Goal: Transaction & Acquisition: Book appointment/travel/reservation

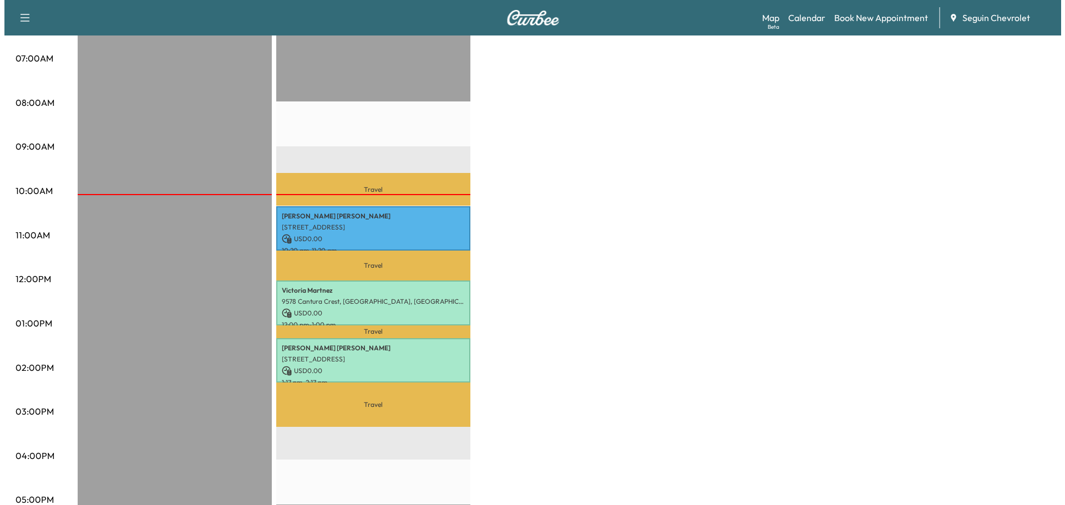
scroll to position [111, 0]
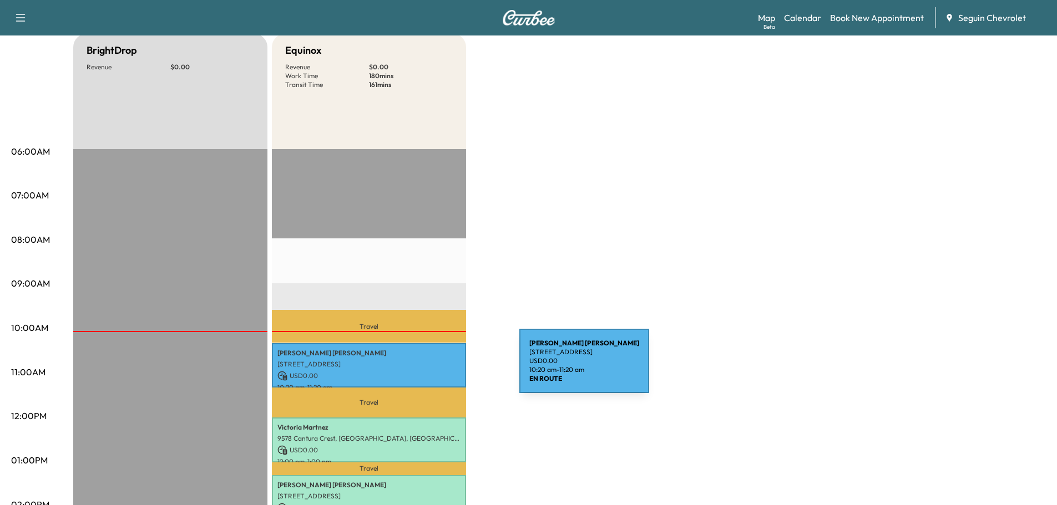
click at [437, 367] on div "[PERSON_NAME] [STREET_ADDRESS] USD 0.00 10:20 am - 11:20 am" at bounding box center [369, 365] width 194 height 45
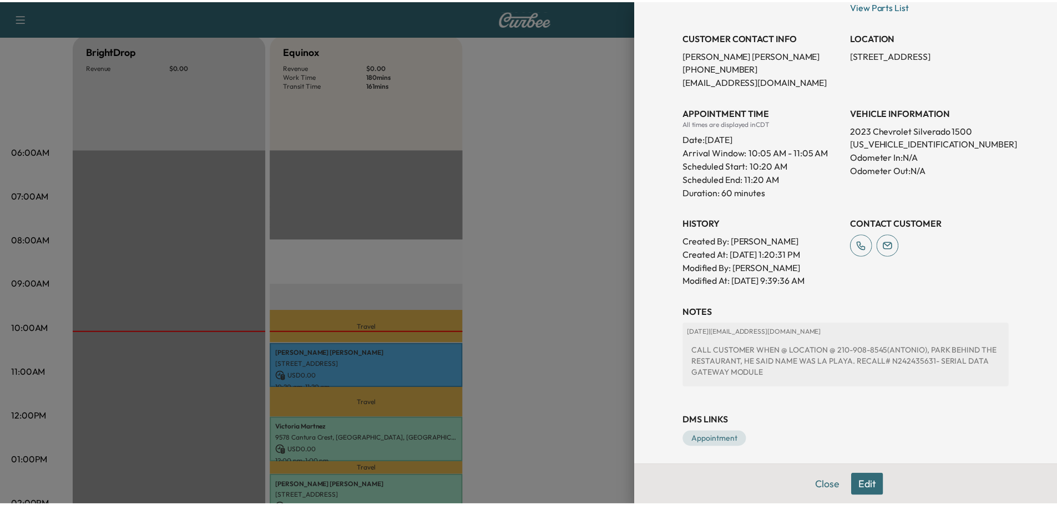
scroll to position [185, 0]
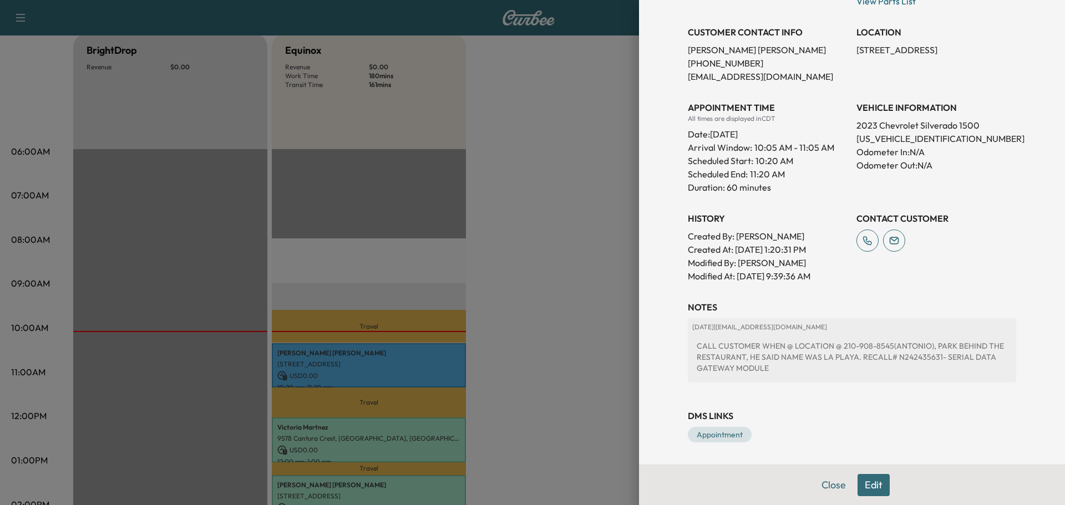
click at [572, 302] on div at bounding box center [532, 252] width 1065 height 505
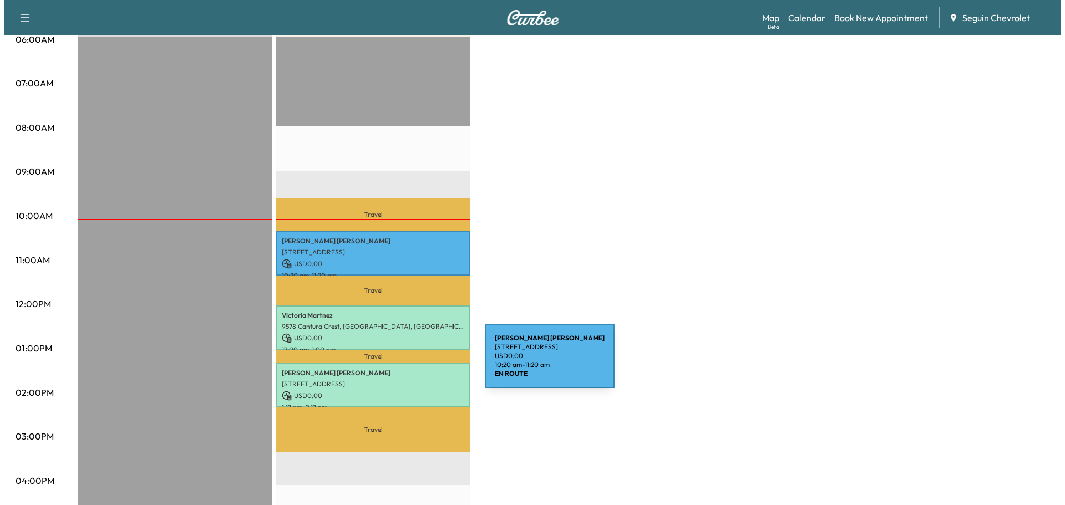
scroll to position [277, 0]
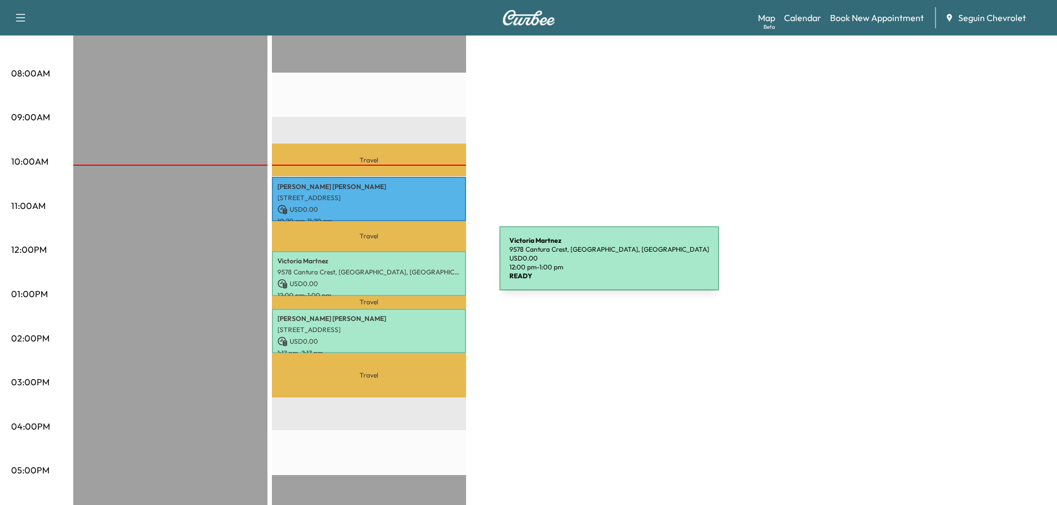
click at [416, 268] on p "9578 Cantura Crest, [GEOGRAPHIC_DATA], [GEOGRAPHIC_DATA]" at bounding box center [368, 272] width 183 height 9
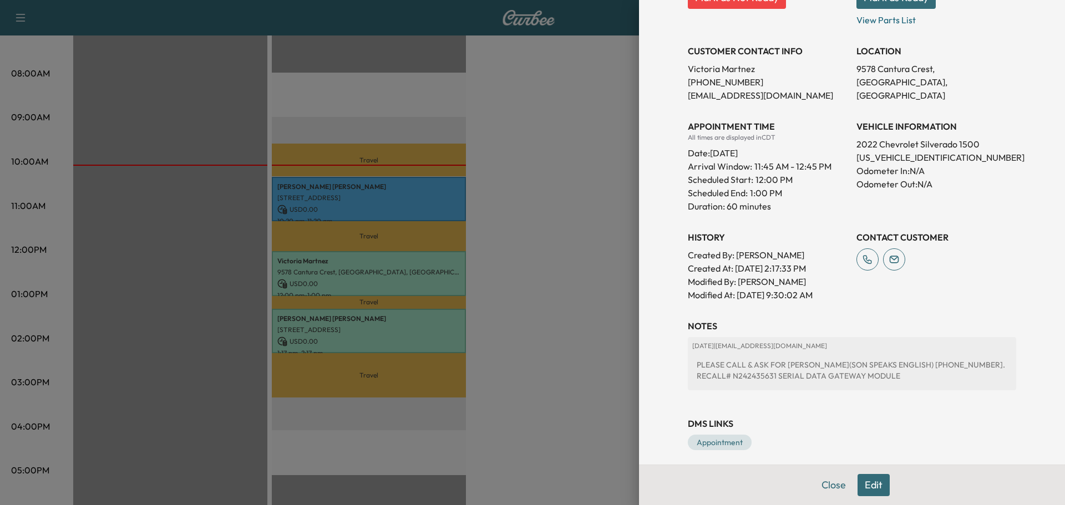
scroll to position [205, 0]
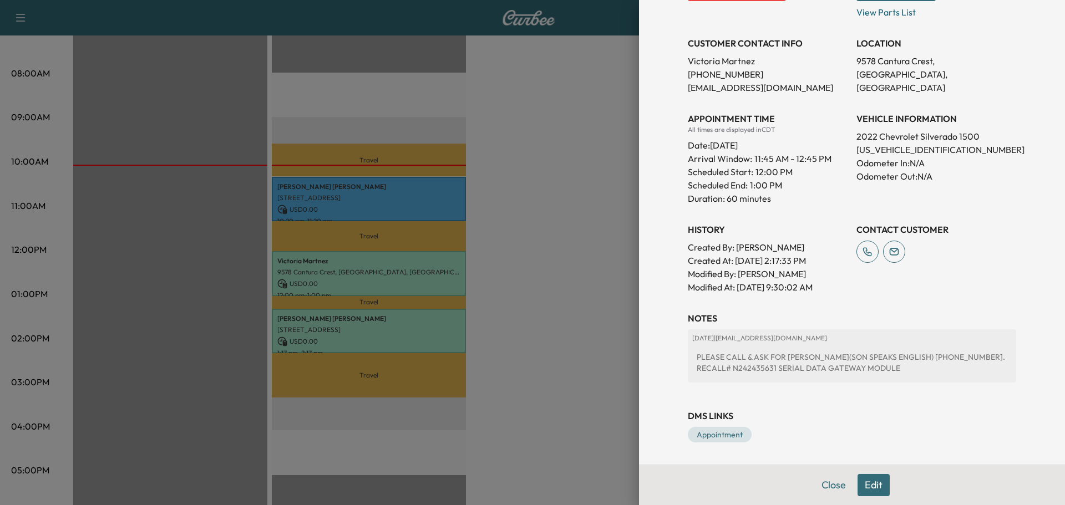
click at [441, 336] on div at bounding box center [532, 252] width 1065 height 505
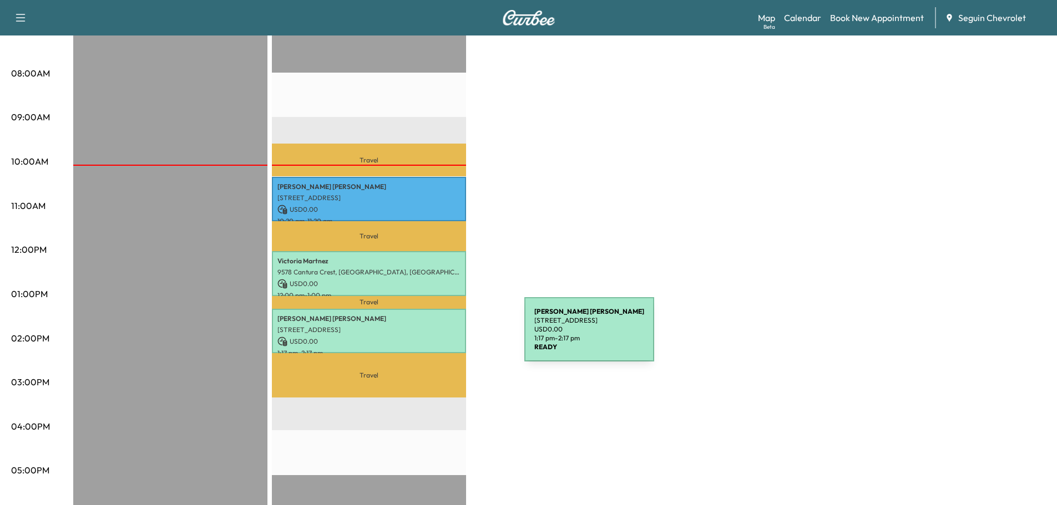
click at [441, 337] on p "USD 0.00" at bounding box center [368, 342] width 183 height 10
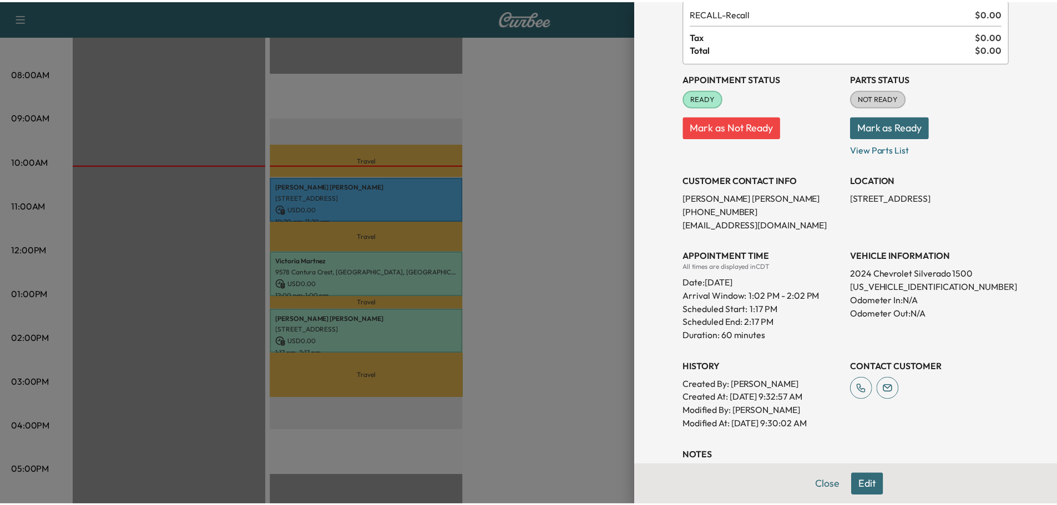
scroll to position [260, 0]
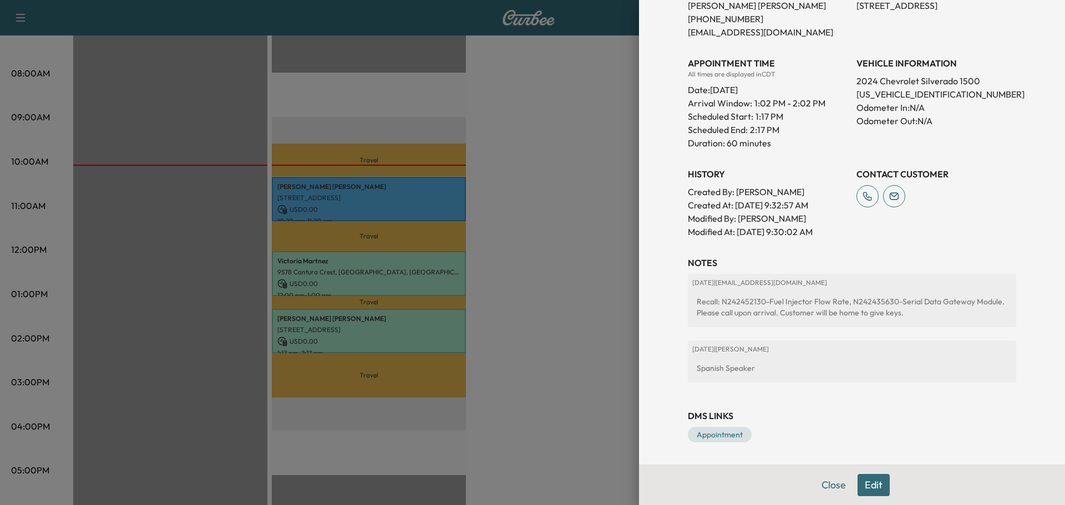
click at [571, 264] on div at bounding box center [532, 252] width 1065 height 505
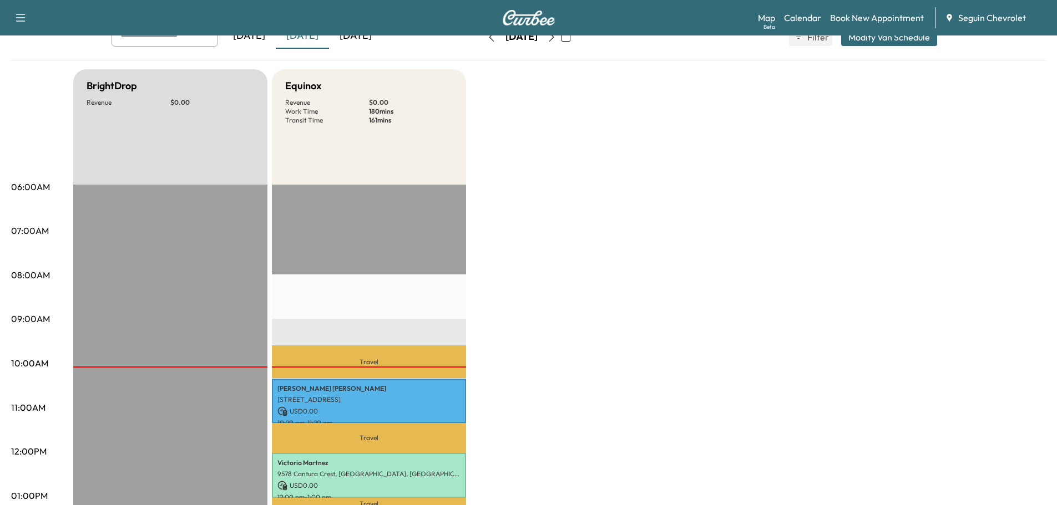
scroll to position [0, 0]
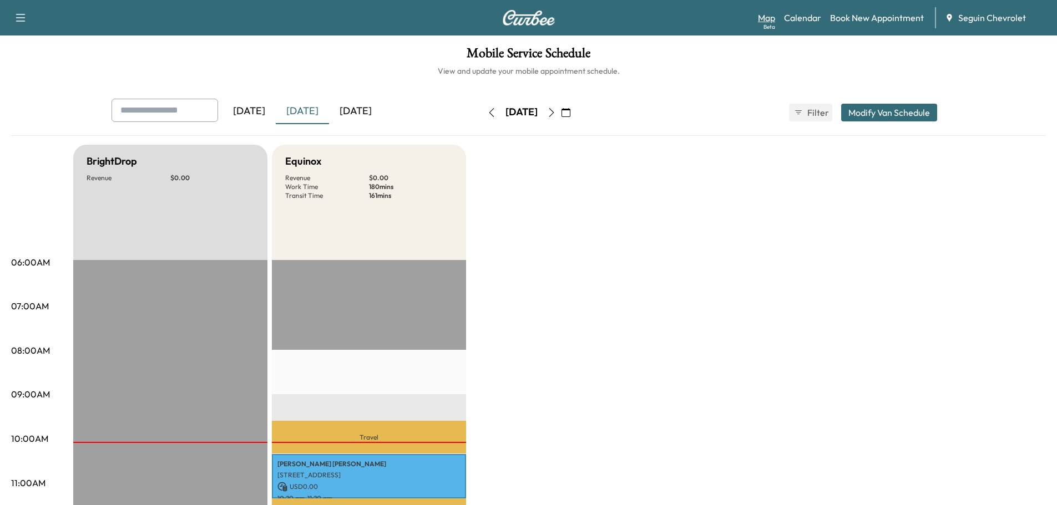
click at [767, 22] on link "Map Beta" at bounding box center [766, 17] width 17 height 13
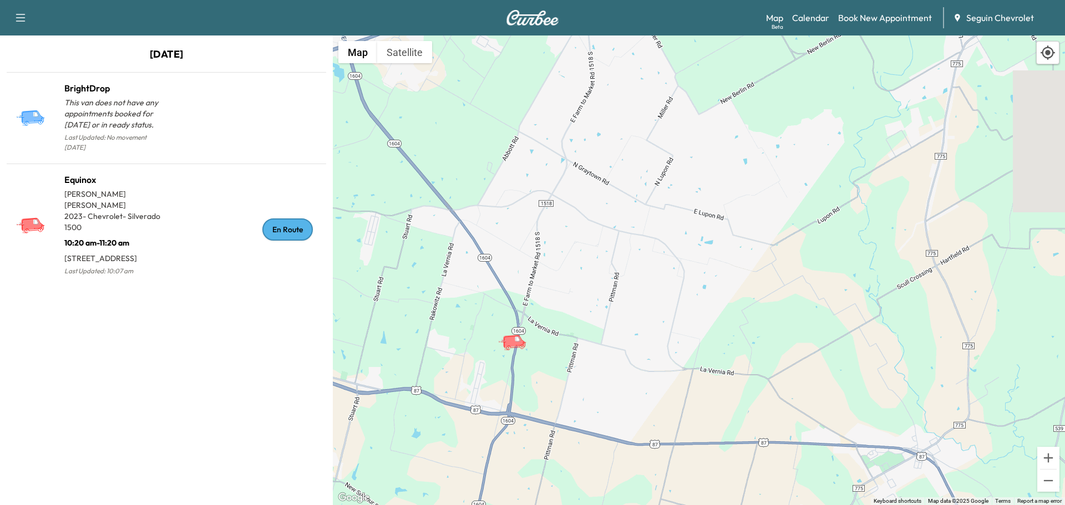
click at [1048, 53] on icon at bounding box center [1048, 52] width 14 height 14
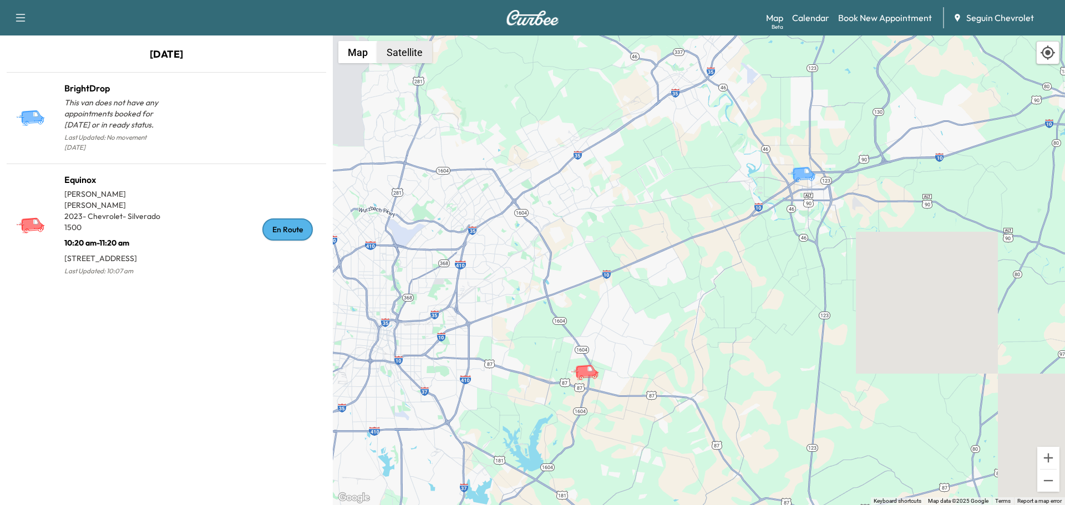
click at [391, 50] on button "Satellite" at bounding box center [404, 52] width 55 height 22
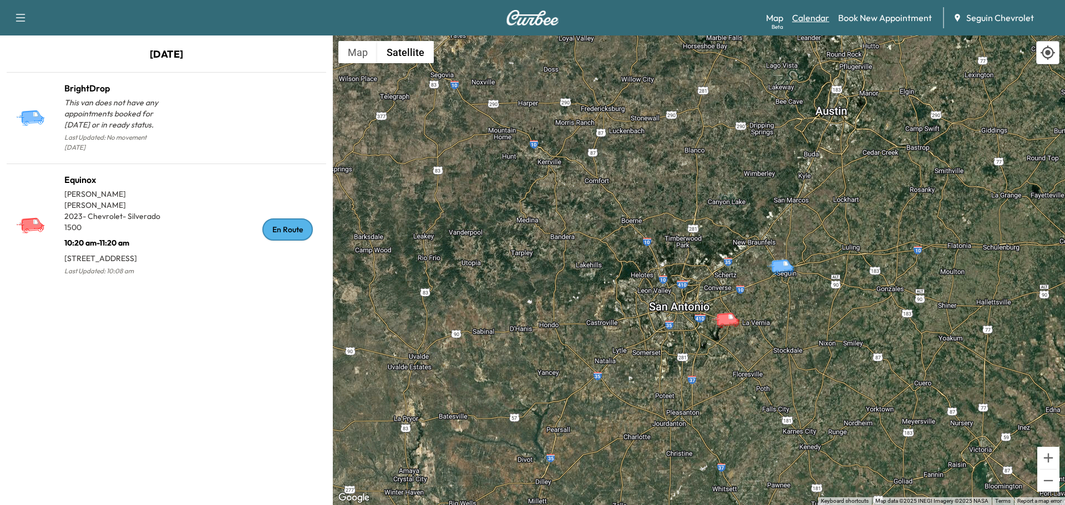
click at [817, 23] on link "Calendar" at bounding box center [810, 17] width 37 height 13
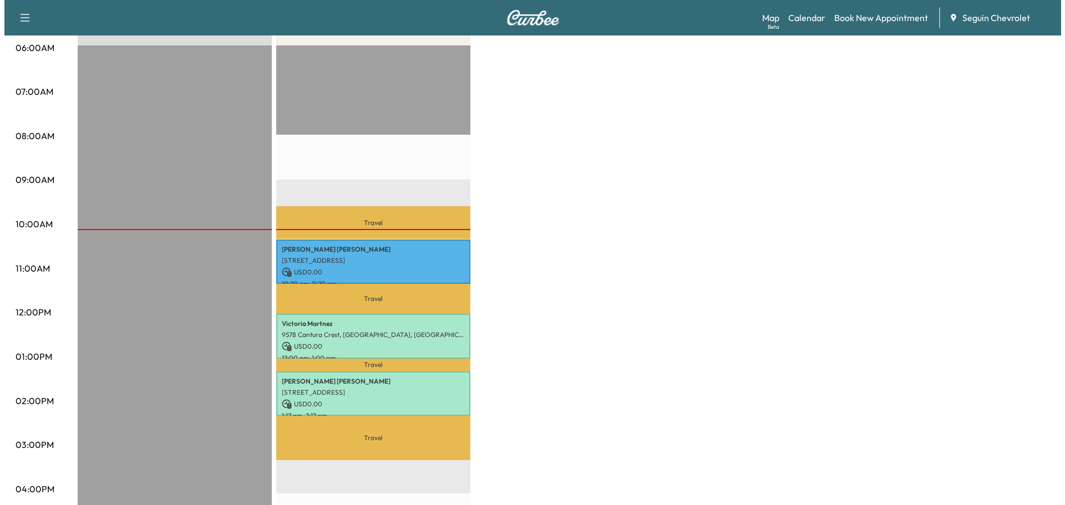
scroll to position [222, 0]
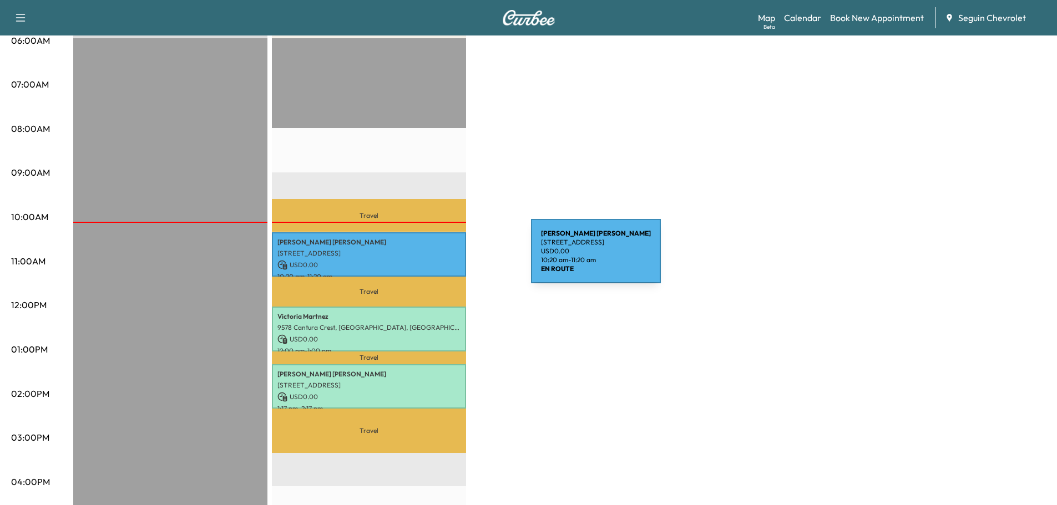
click at [448, 257] on div "[PERSON_NAME] [STREET_ADDRESS] USD 0.00 10:20 am - 11:20 am" at bounding box center [369, 254] width 194 height 45
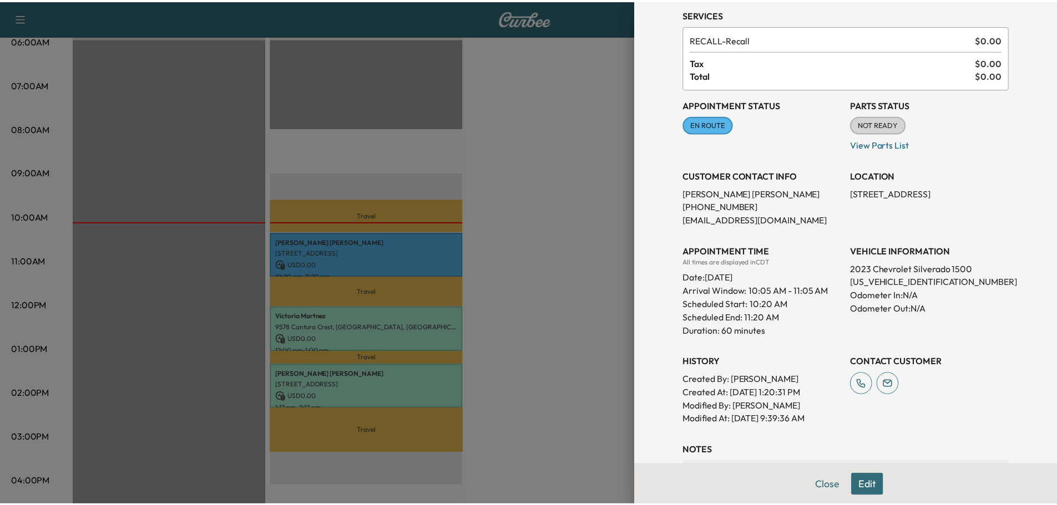
scroll to position [185, 0]
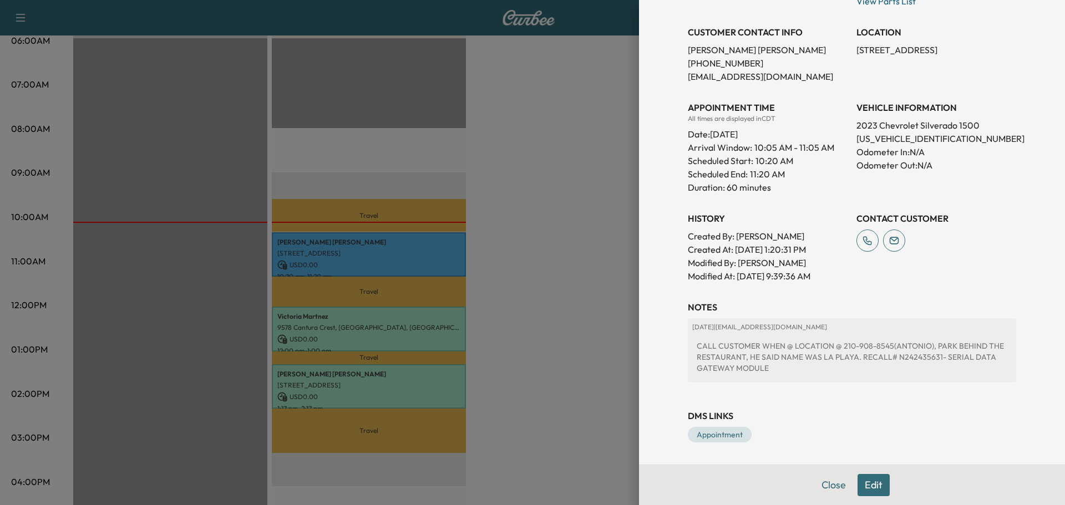
click at [560, 237] on div at bounding box center [532, 252] width 1065 height 505
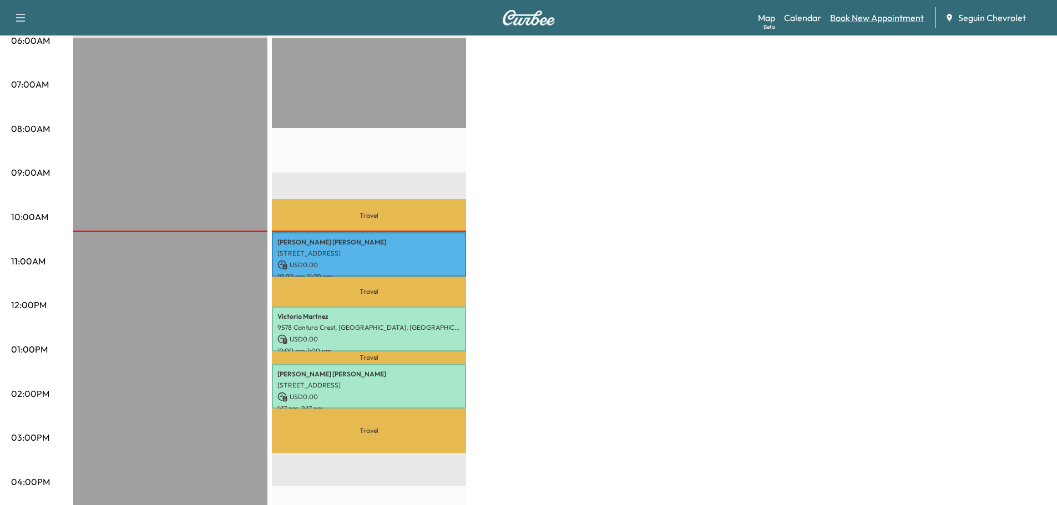
click at [869, 22] on link "Book New Appointment" at bounding box center [877, 17] width 94 height 13
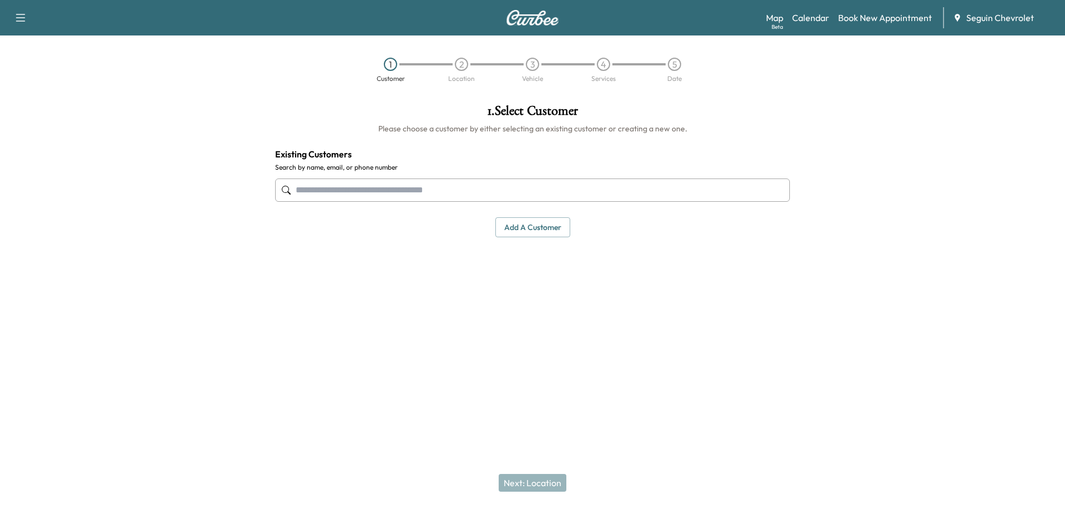
click at [384, 190] on input "text" at bounding box center [532, 190] width 515 height 23
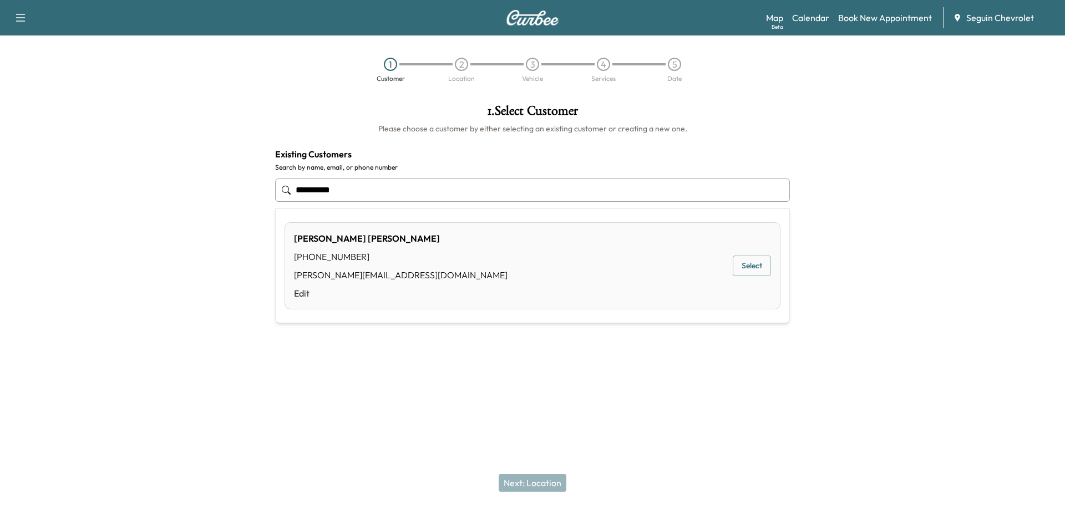
click at [753, 263] on button "Select" at bounding box center [752, 266] width 38 height 21
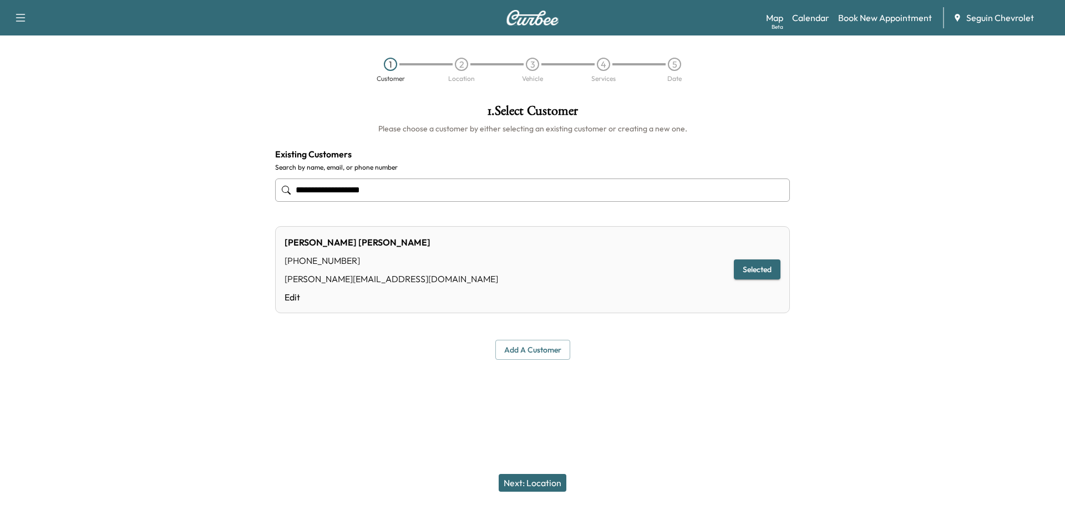
type input "**********"
click at [541, 474] on button "Next: Location" at bounding box center [533, 483] width 68 height 18
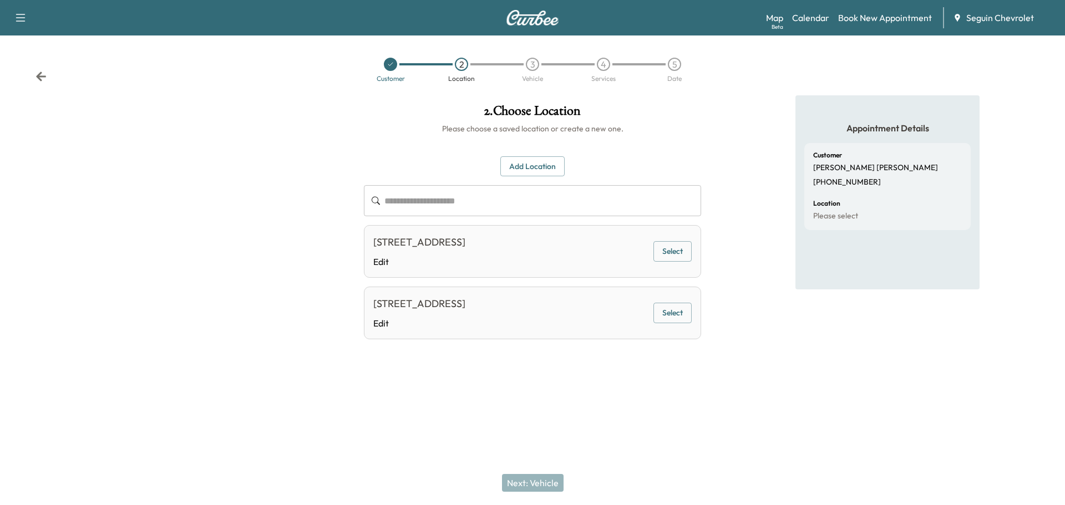
click at [673, 246] on button "Select" at bounding box center [672, 251] width 38 height 21
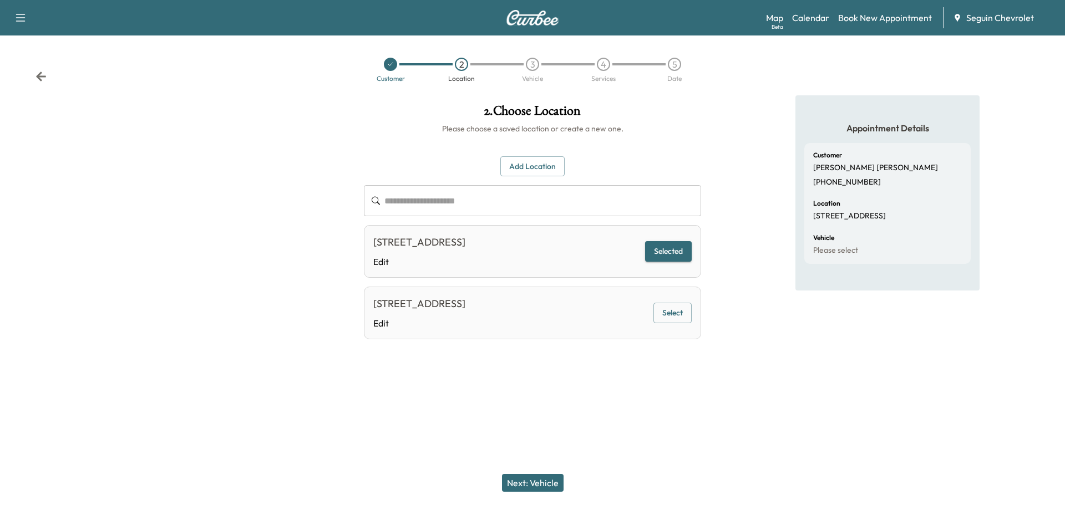
click at [545, 482] on button "Next: Vehicle" at bounding box center [533, 483] width 62 height 18
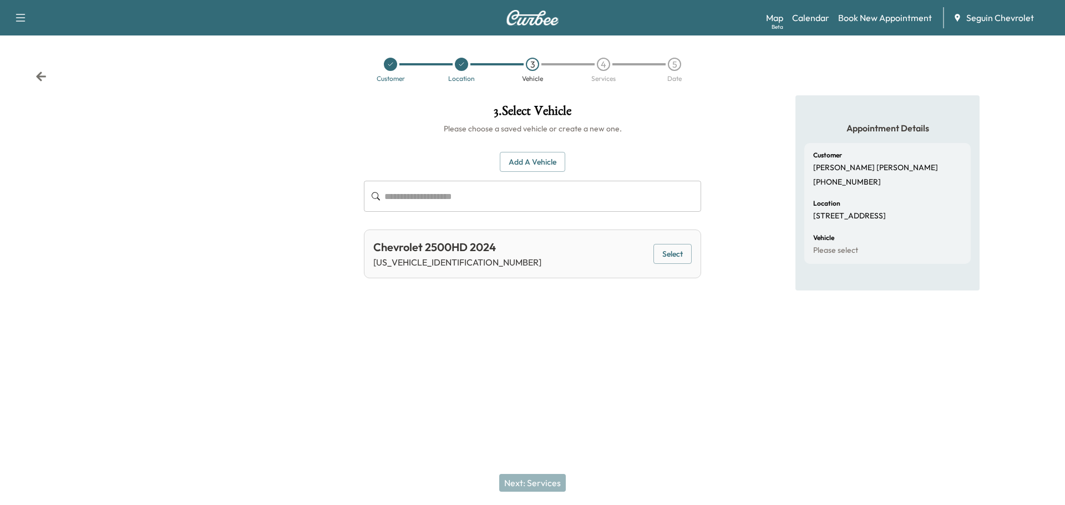
click at [675, 254] on button "Select" at bounding box center [672, 254] width 38 height 21
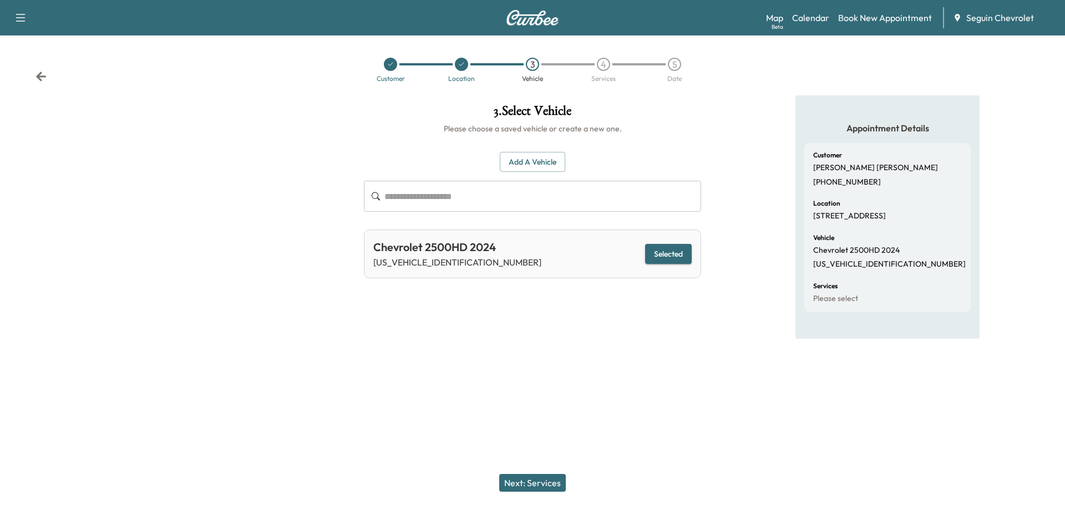
click at [550, 484] on button "Next: Services" at bounding box center [532, 483] width 67 height 18
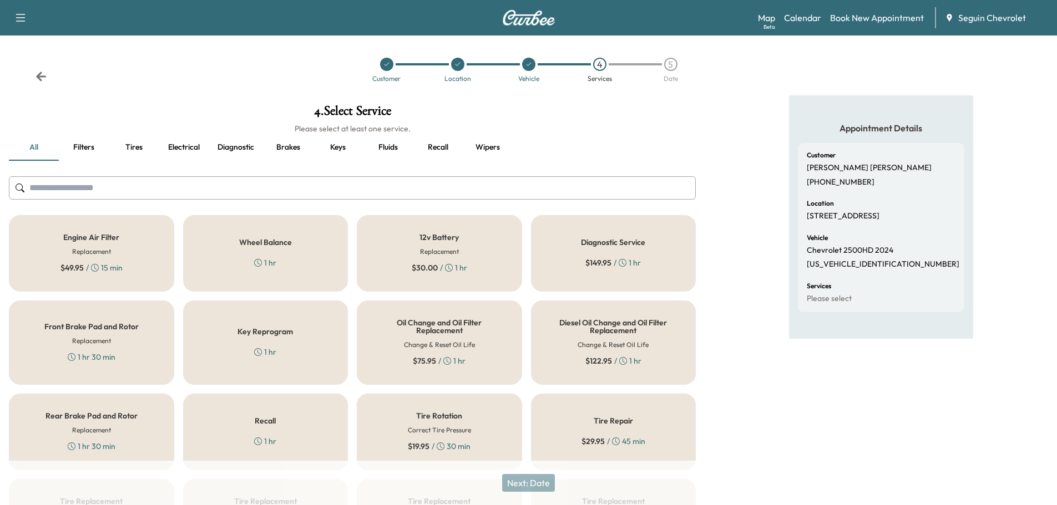
click at [297, 424] on div "Recall 1 hr" at bounding box center [265, 432] width 165 height 77
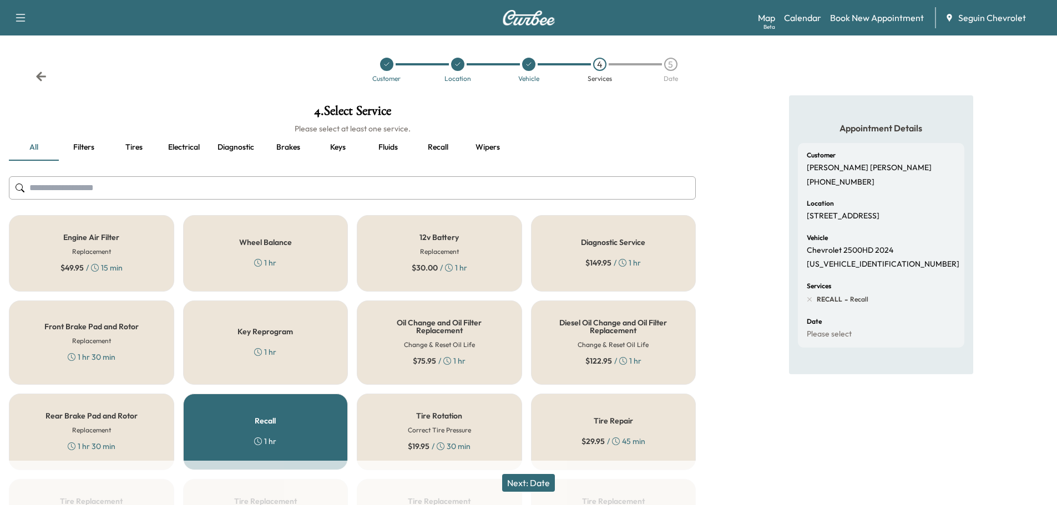
click at [539, 478] on button "Next: Date" at bounding box center [528, 483] width 53 height 18
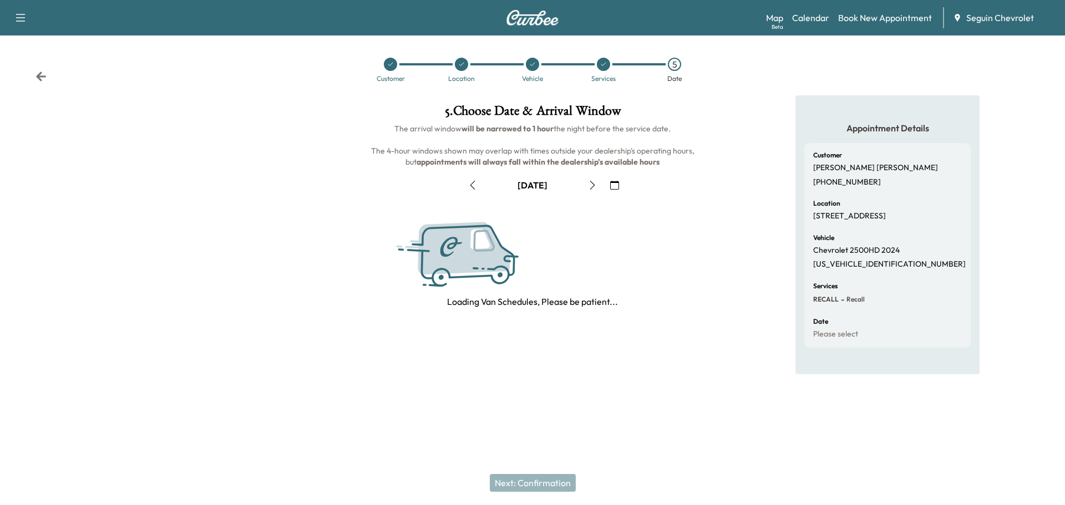
click at [614, 186] on icon "button" at bounding box center [614, 185] width 9 height 9
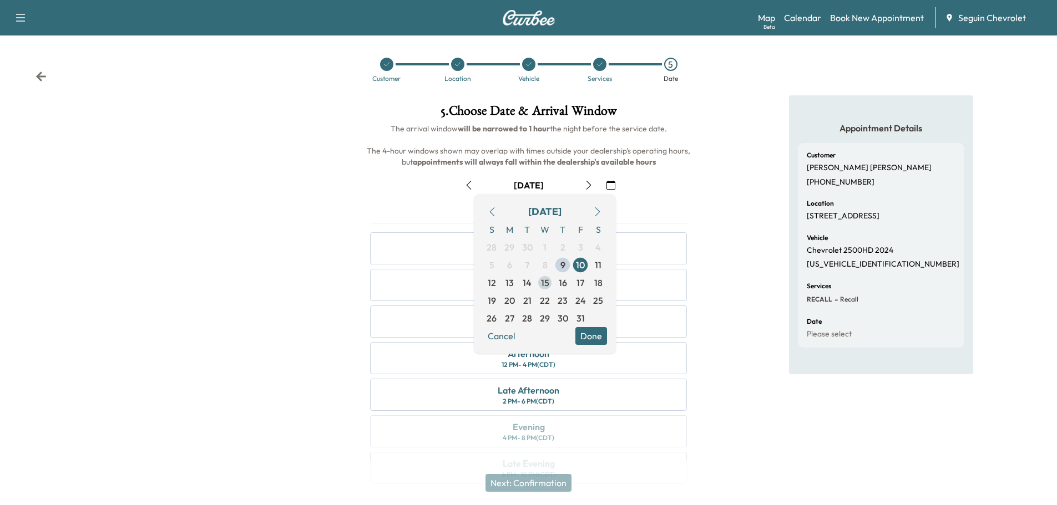
click at [546, 281] on span "15" at bounding box center [545, 282] width 8 height 13
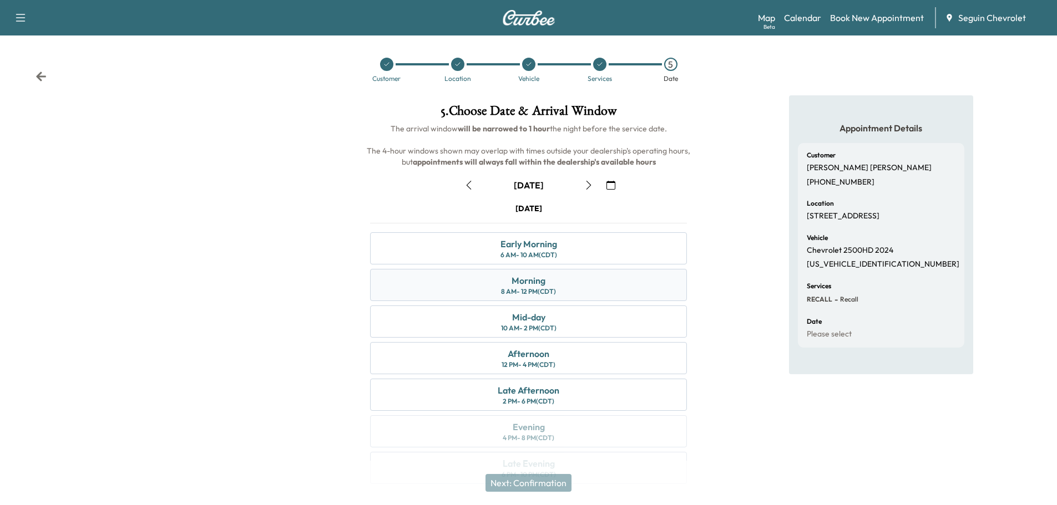
click at [562, 286] on div "Morning 8 AM - 12 PM (CDT)" at bounding box center [528, 285] width 317 height 32
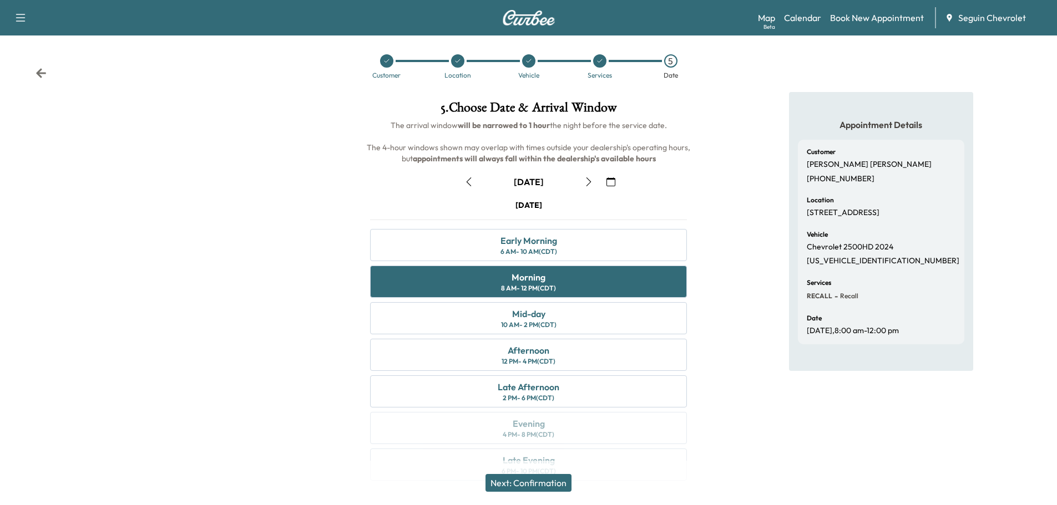
scroll to position [28, 0]
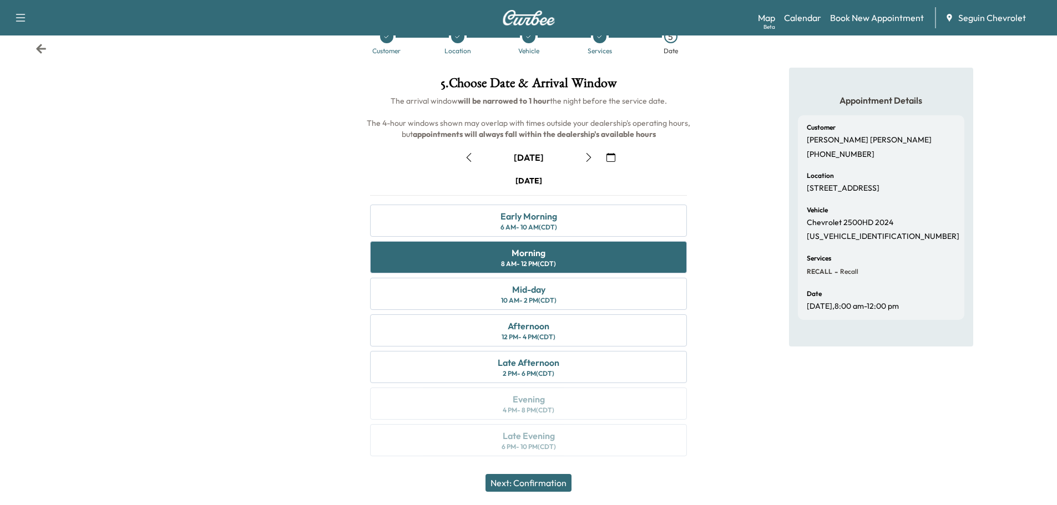
click at [552, 486] on button "Next: Confirmation" at bounding box center [528, 483] width 86 height 18
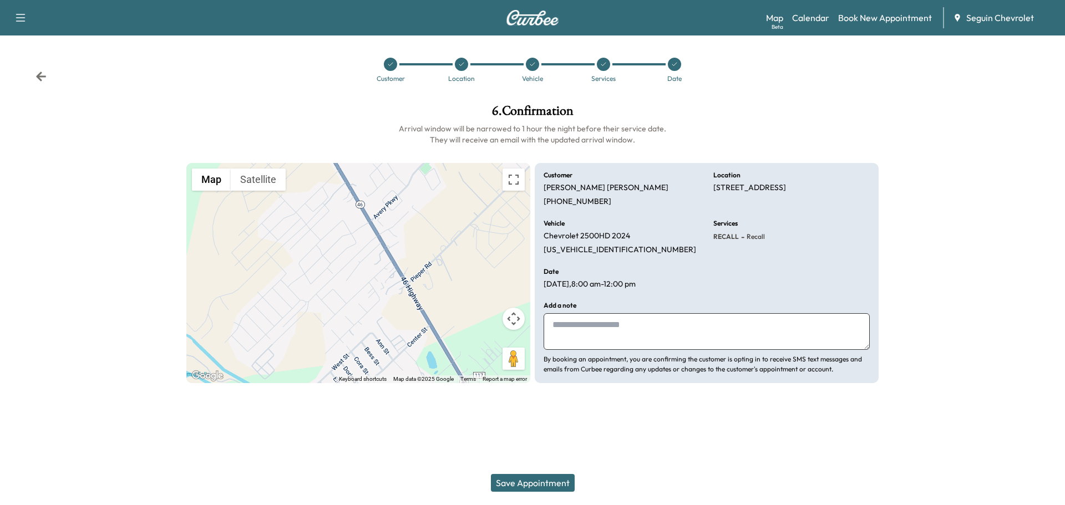
click at [581, 323] on textarea at bounding box center [707, 331] width 326 height 37
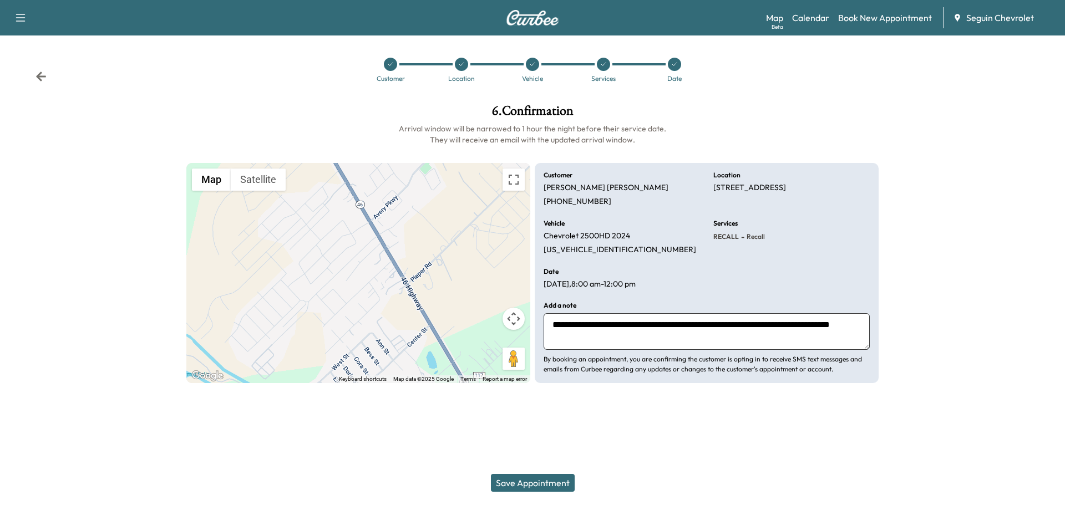
click at [611, 337] on textarea "**********" at bounding box center [707, 331] width 326 height 37
click at [672, 337] on textarea "**********" at bounding box center [707, 331] width 326 height 37
click at [685, 337] on textarea "**********" at bounding box center [707, 331] width 326 height 37
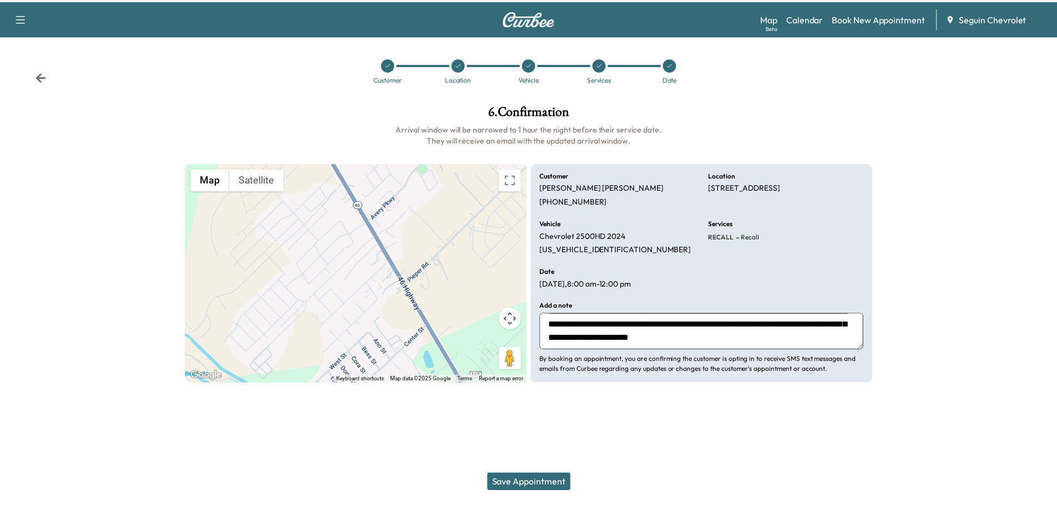
scroll to position [48, 0]
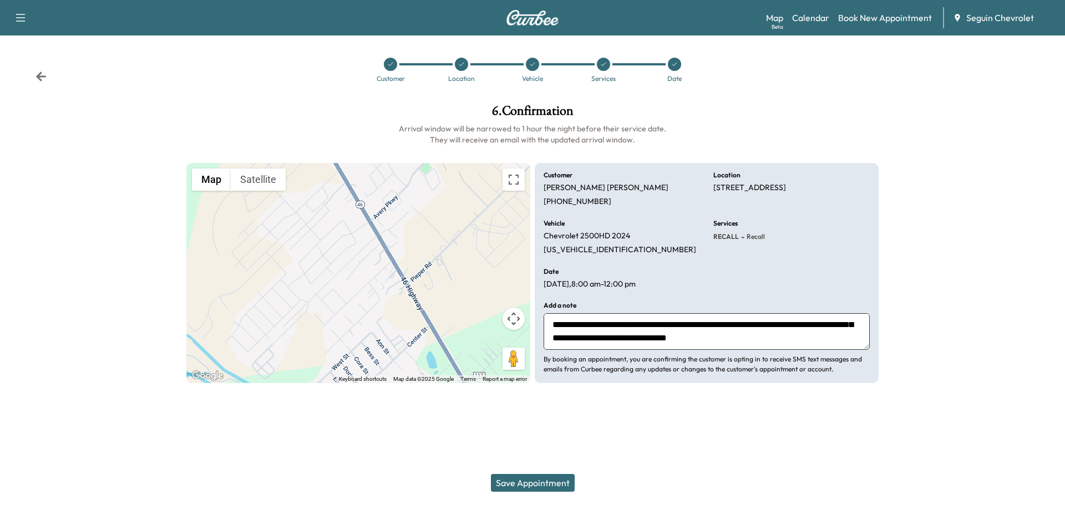
type textarea "**********"
click at [545, 480] on button "Save Appointment" at bounding box center [533, 483] width 84 height 18
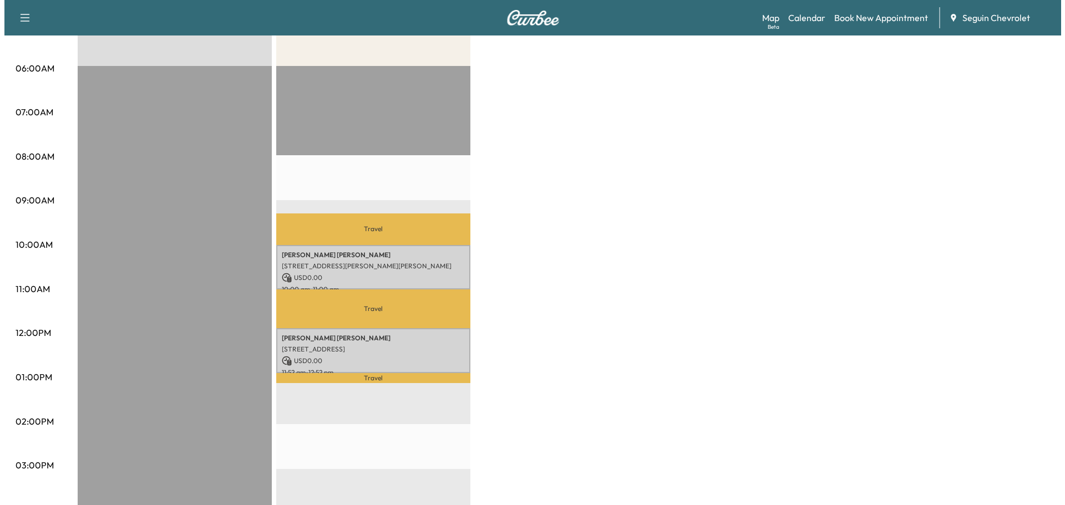
scroll to position [222, 0]
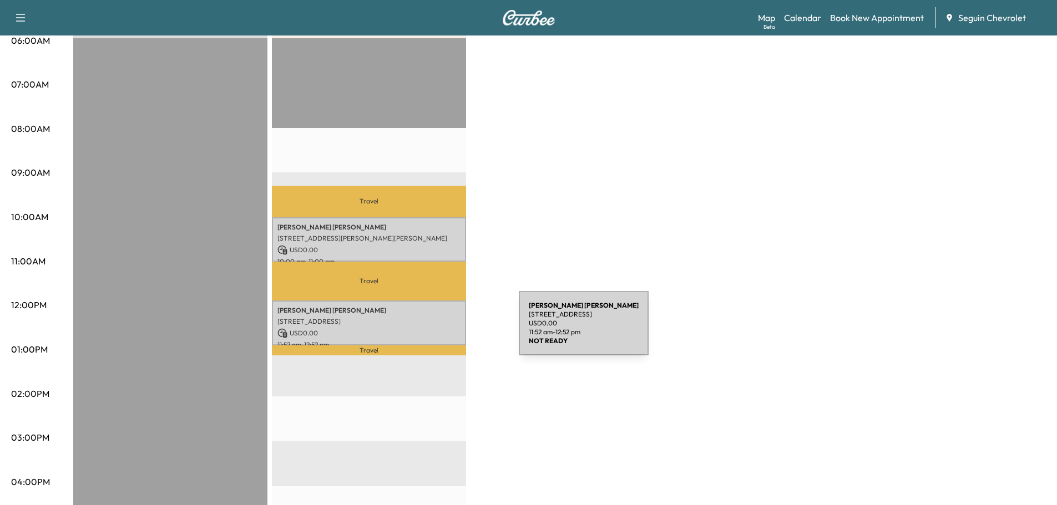
click at [435, 330] on p "USD 0.00" at bounding box center [368, 333] width 183 height 10
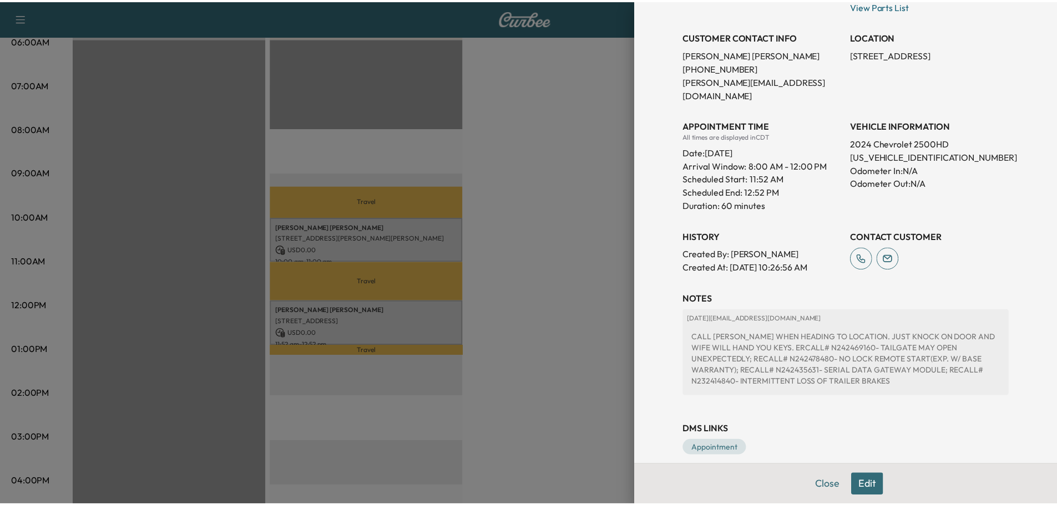
scroll to position [211, 0]
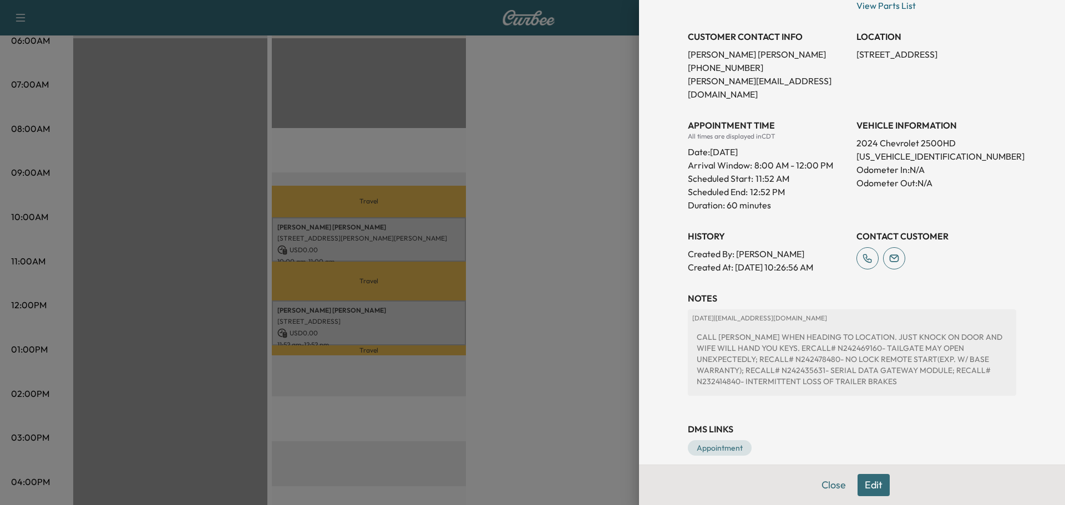
click at [585, 327] on div at bounding box center [532, 252] width 1065 height 505
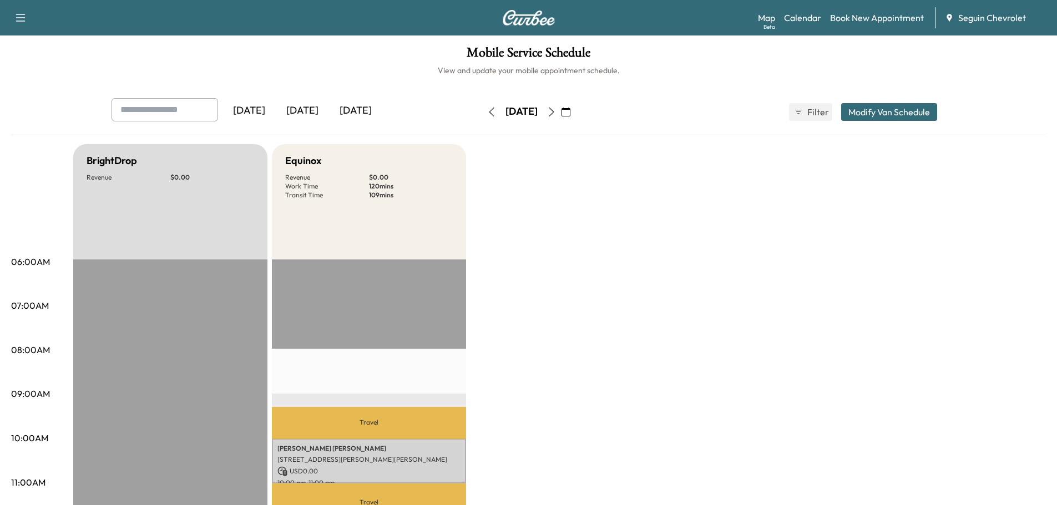
scroll to position [0, 0]
